Goal: Information Seeking & Learning: Learn about a topic

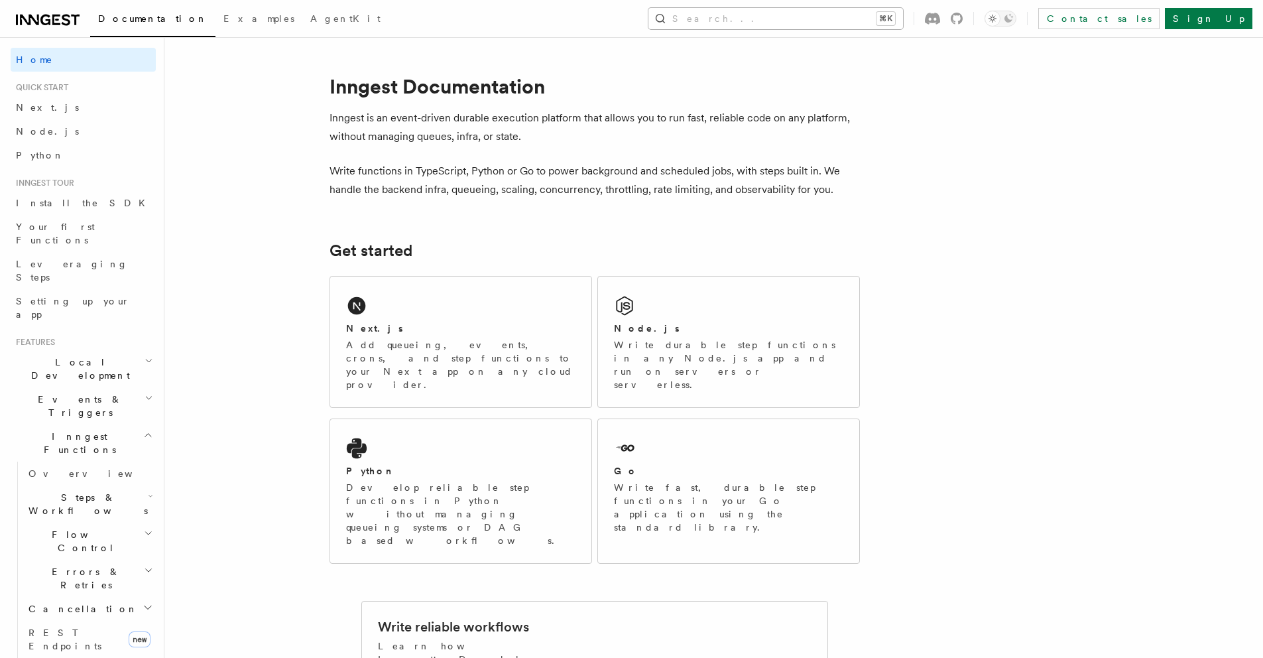
click at [770, 11] on button "Search... ⌘K" at bounding box center [776, 18] width 255 height 21
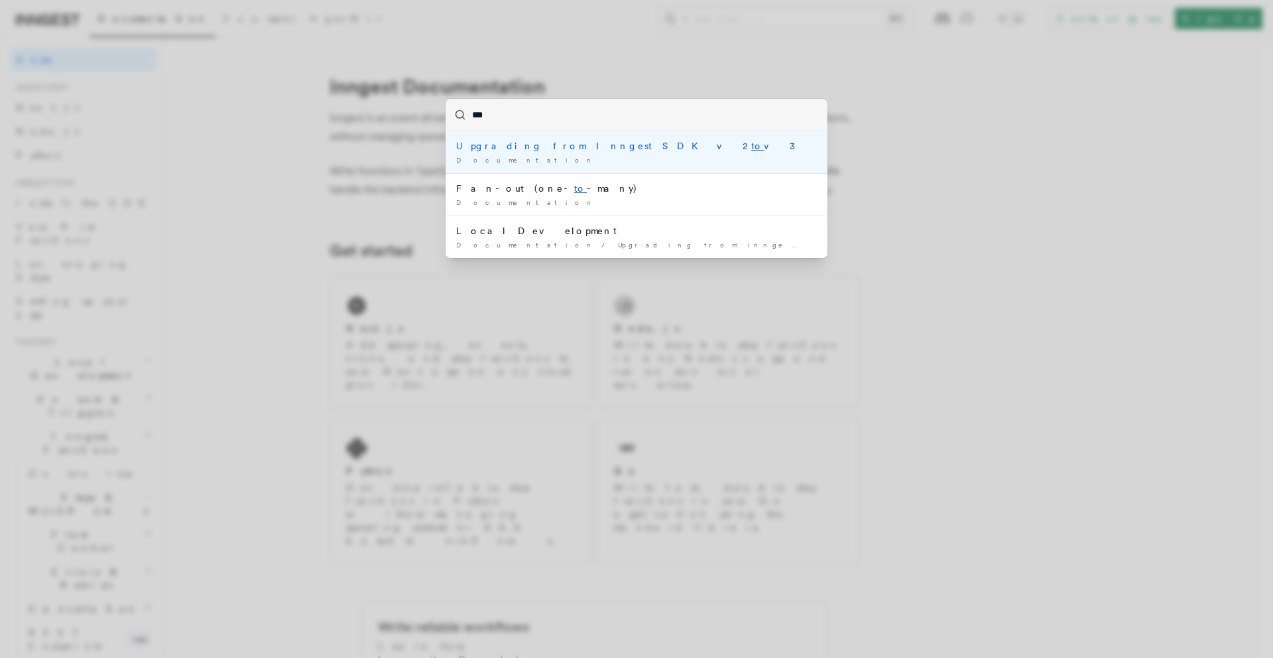
type input "****"
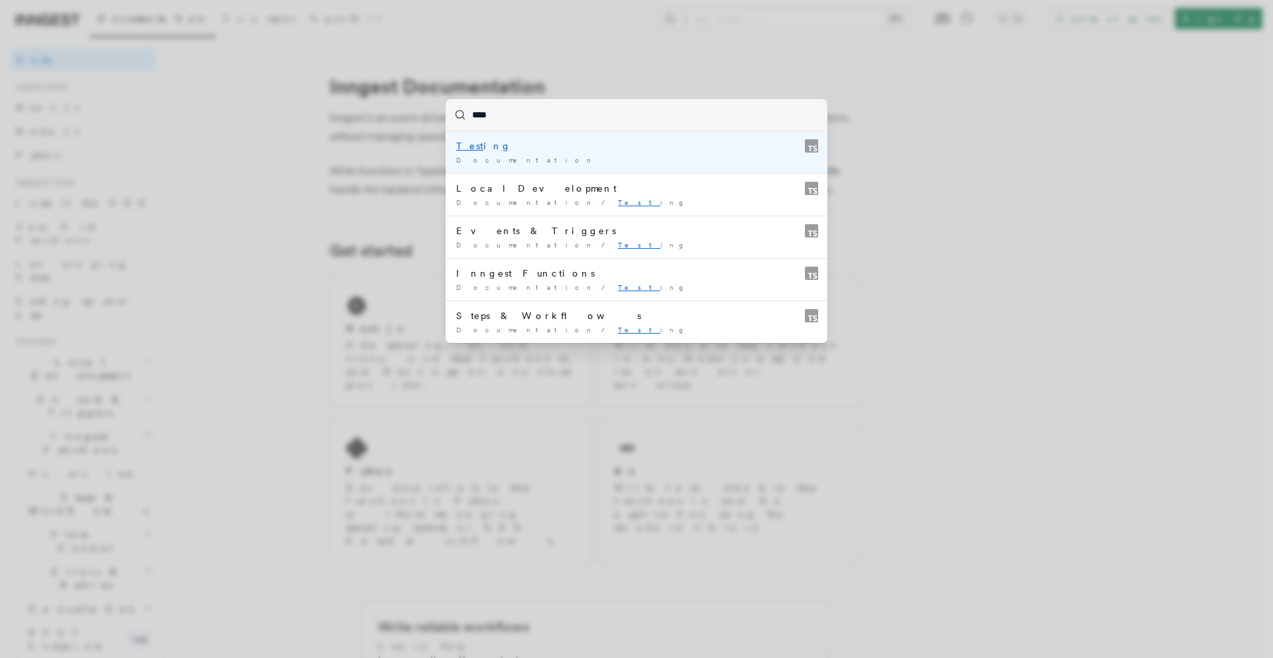
click at [506, 162] on div "Documentation /" at bounding box center [636, 160] width 361 height 10
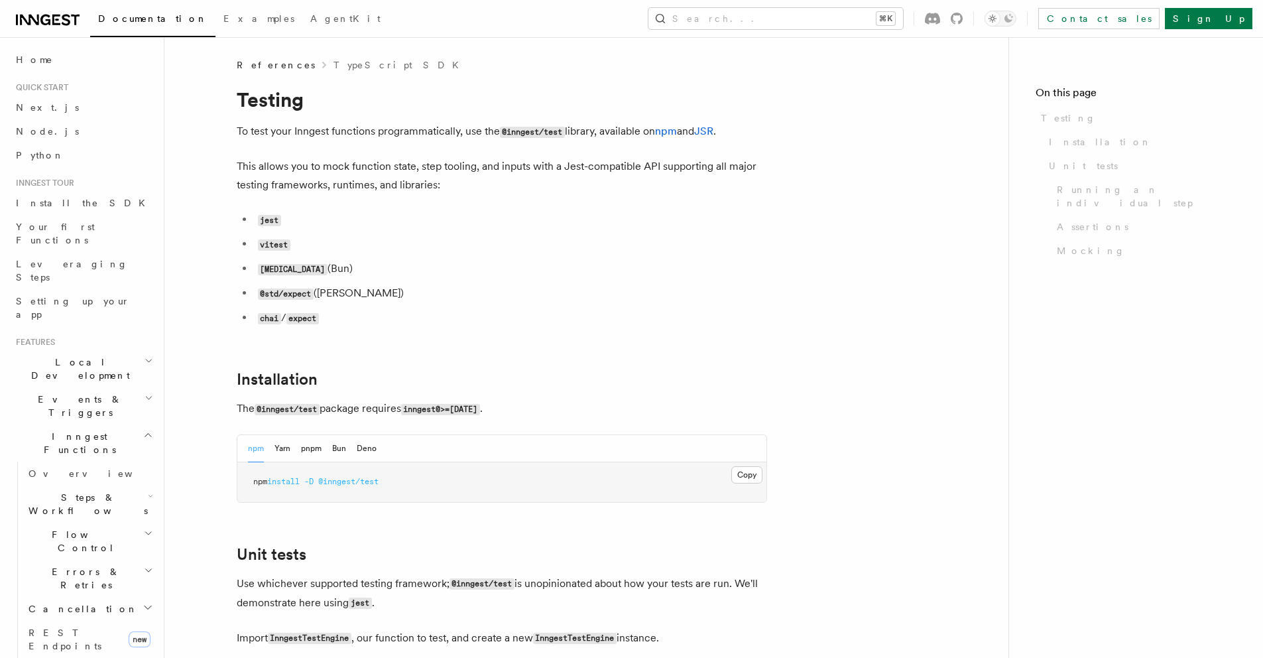
click at [485, 128] on p "To test your Inngest functions programmatically, use the @inngest/test library,…" at bounding box center [502, 131] width 531 height 19
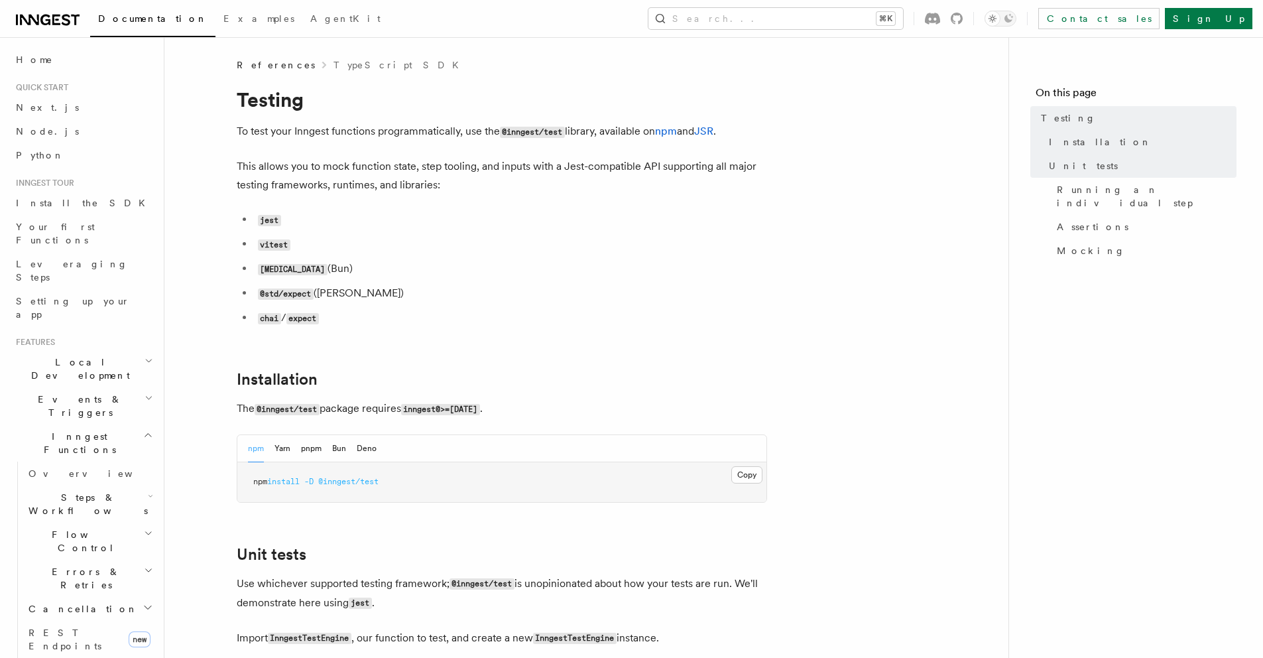
drag, startPoint x: 461, startPoint y: 411, endPoint x: 492, endPoint y: 409, distance: 31.2
click at [480, 409] on code "inngest@>=3.22.12" at bounding box center [440, 409] width 79 height 11
copy code "3.22.12"
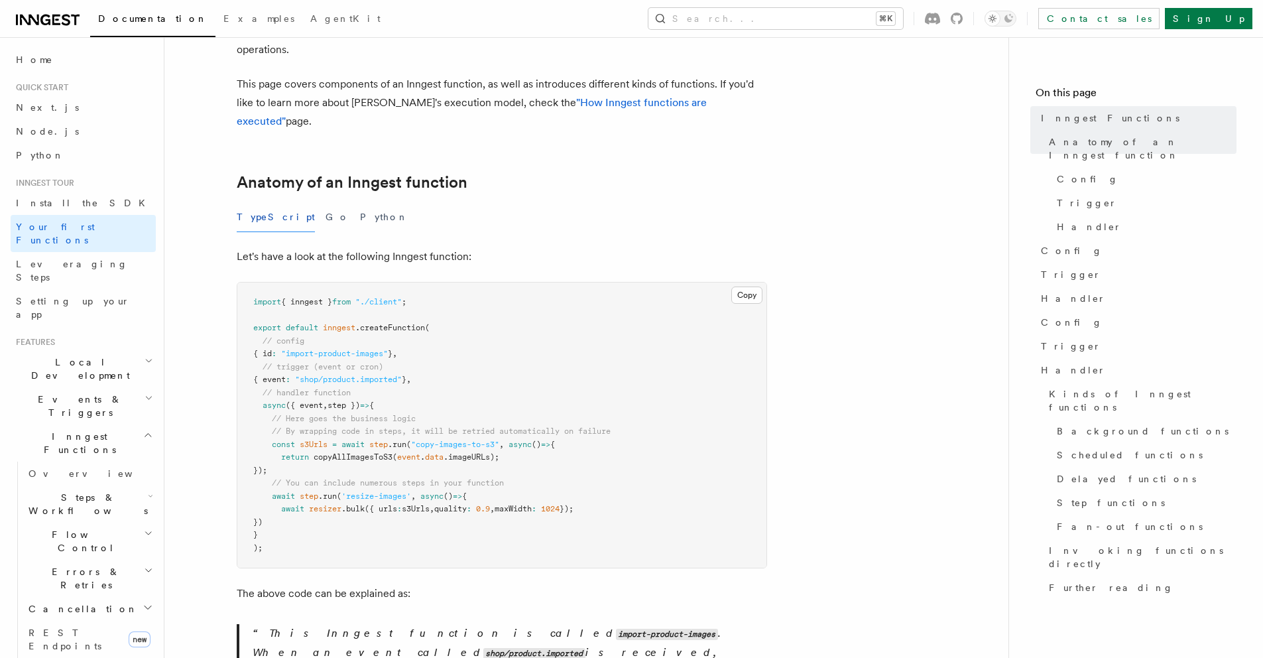
scroll to position [119, 0]
